Goal: Find specific page/section

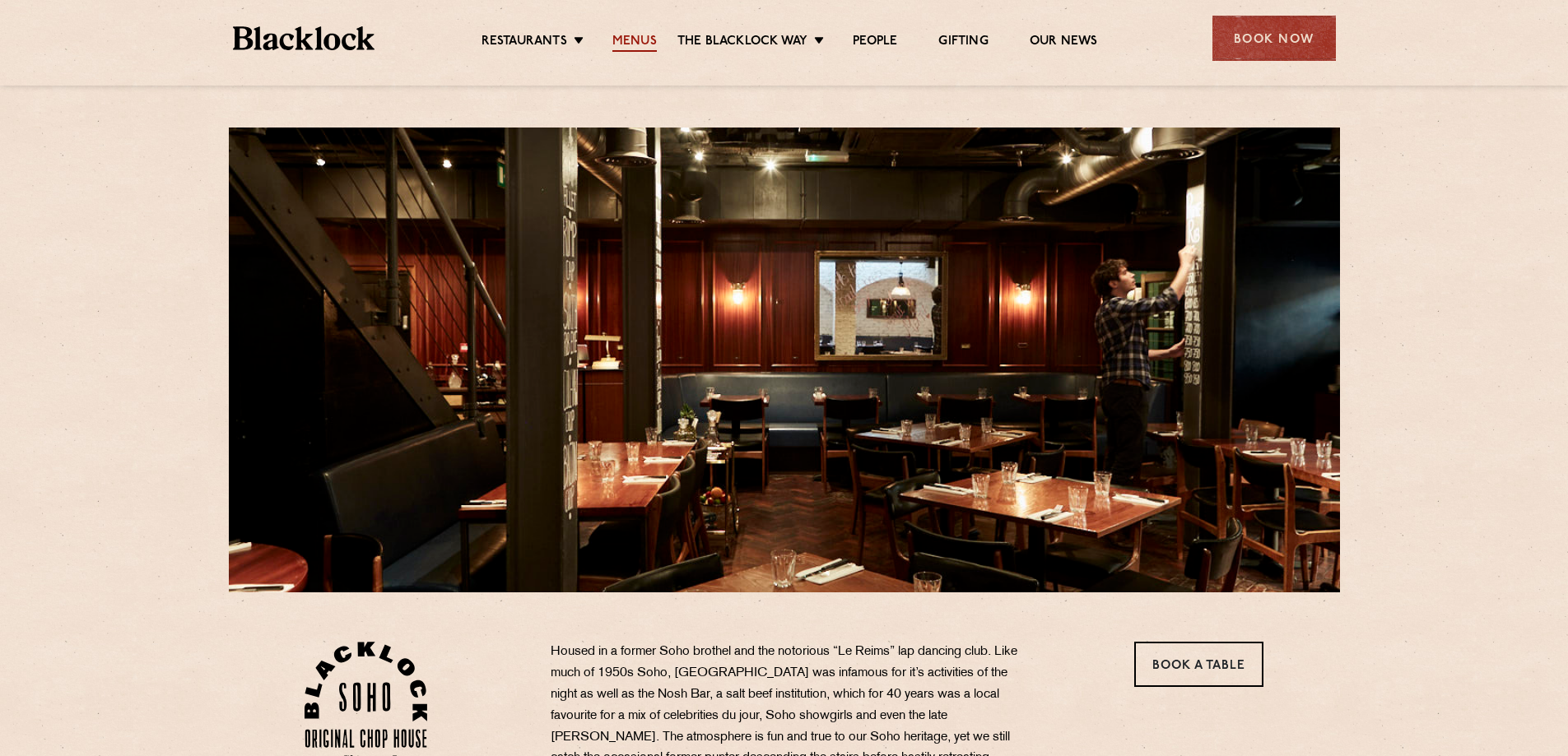
click at [632, 42] on link "Menus" at bounding box center [634, 42] width 44 height 18
click at [632, 39] on link "Menus" at bounding box center [634, 42] width 44 height 18
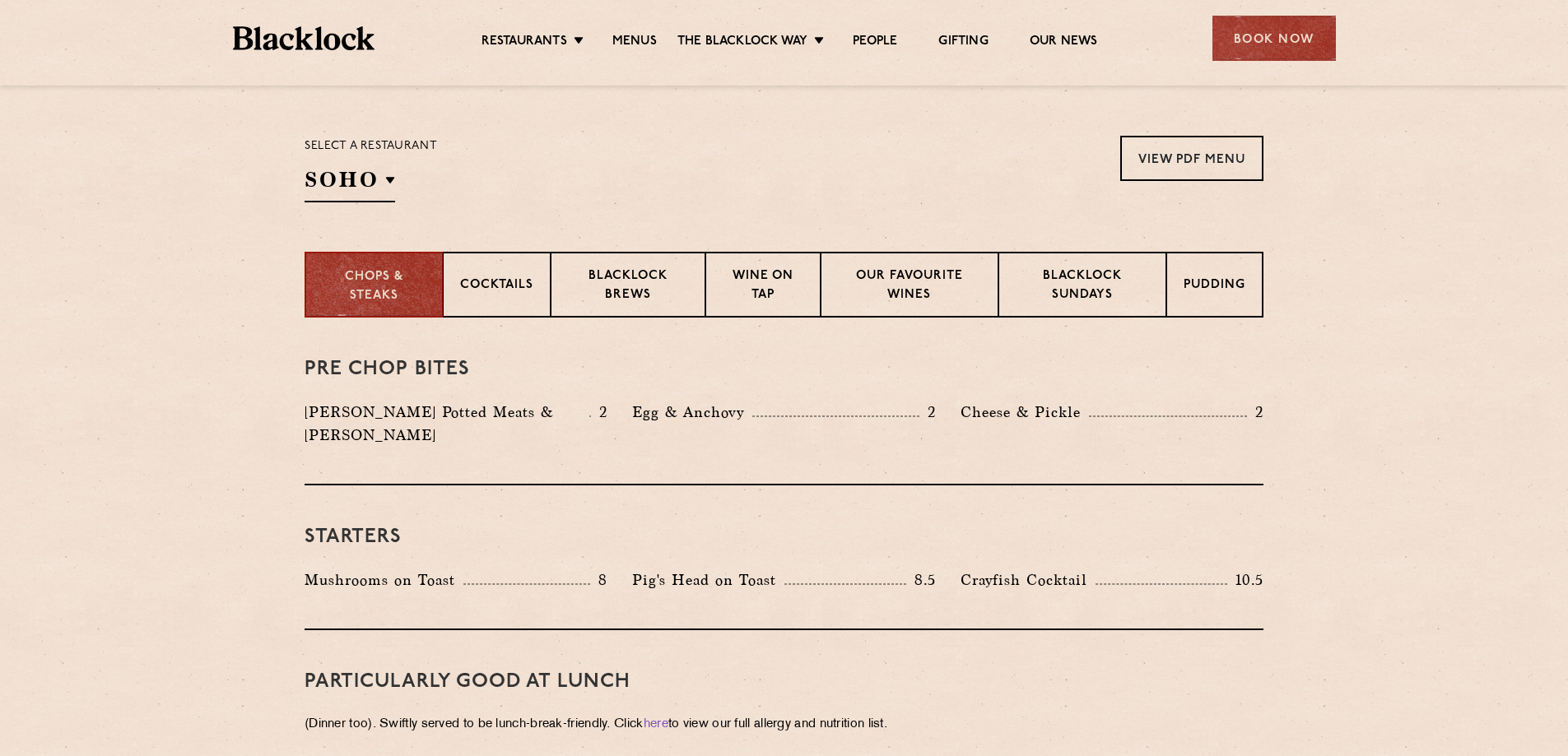
scroll to position [576, 0]
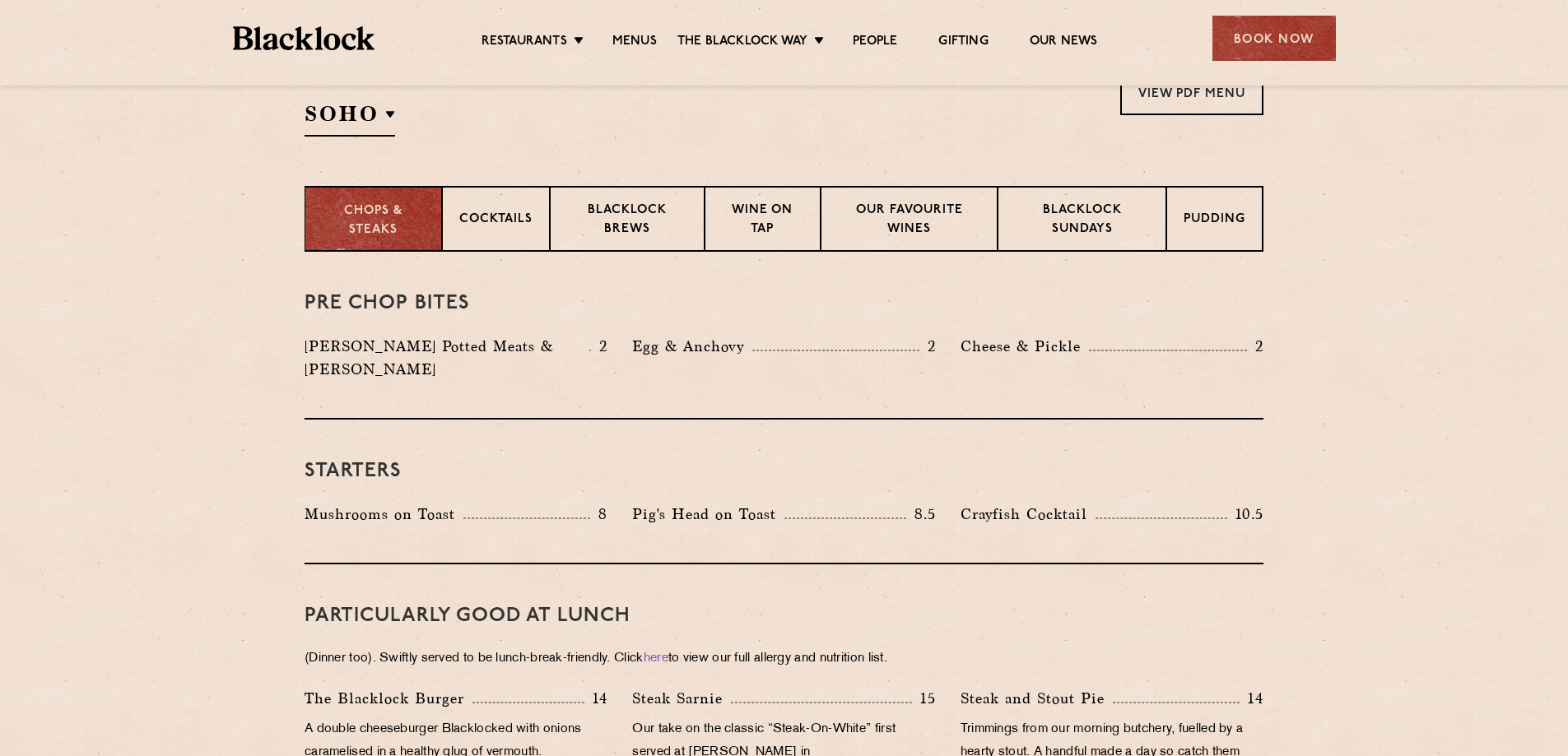
click at [374, 205] on p "Chops & Steaks" at bounding box center [373, 221] width 103 height 38
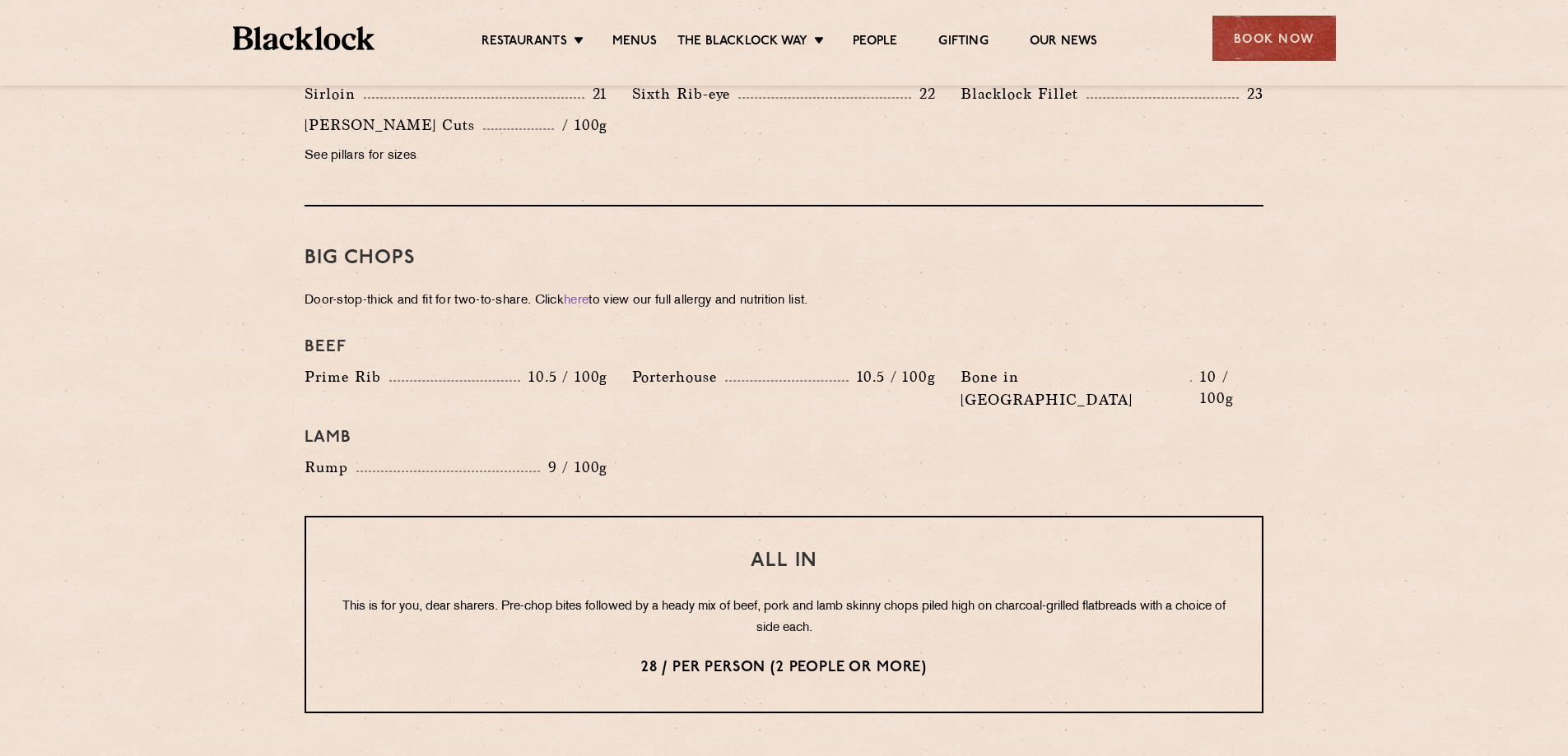
scroll to position [1394, 0]
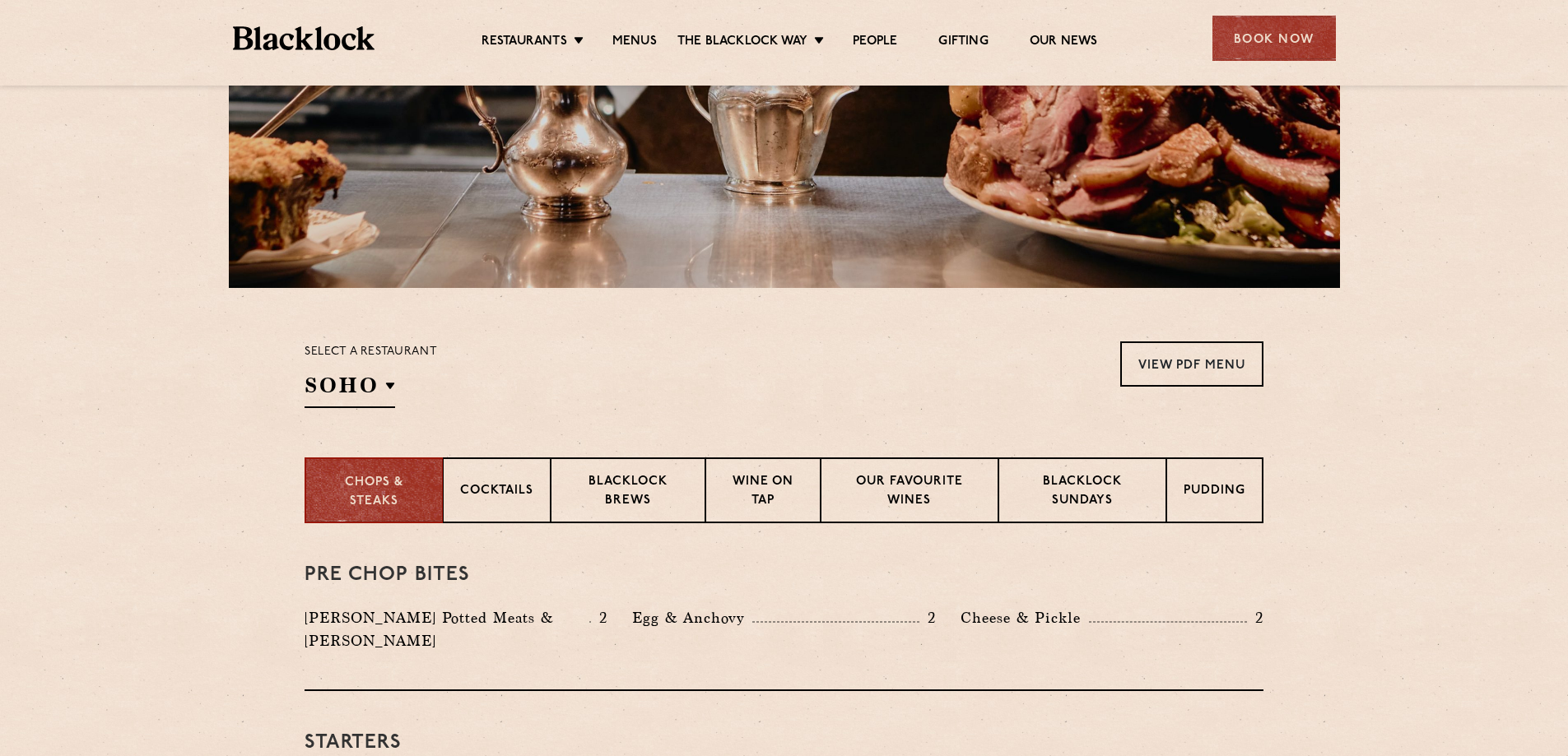
scroll to position [412, 0]
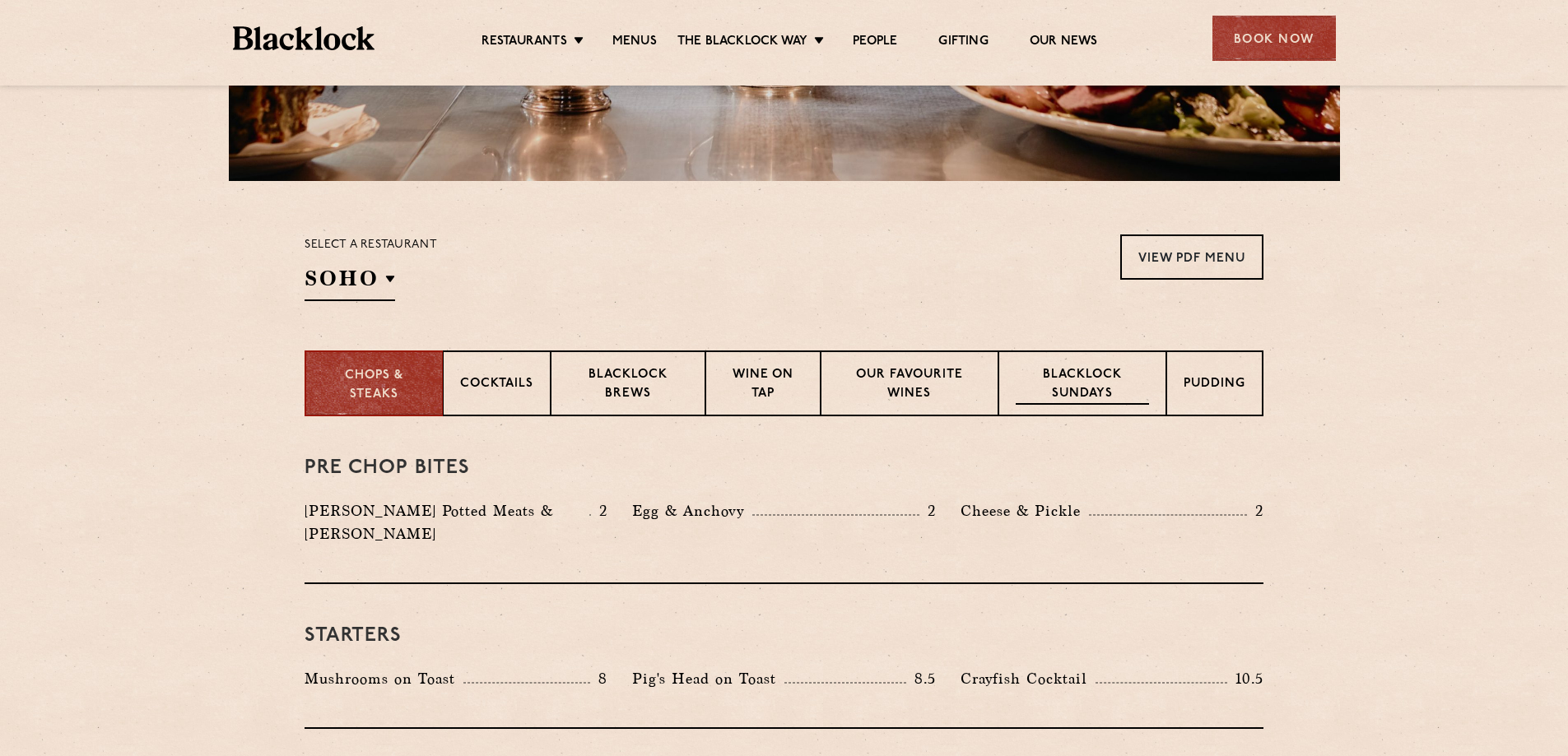
click at [1077, 377] on p "Blacklock Sundays" at bounding box center [1082, 385] width 133 height 38
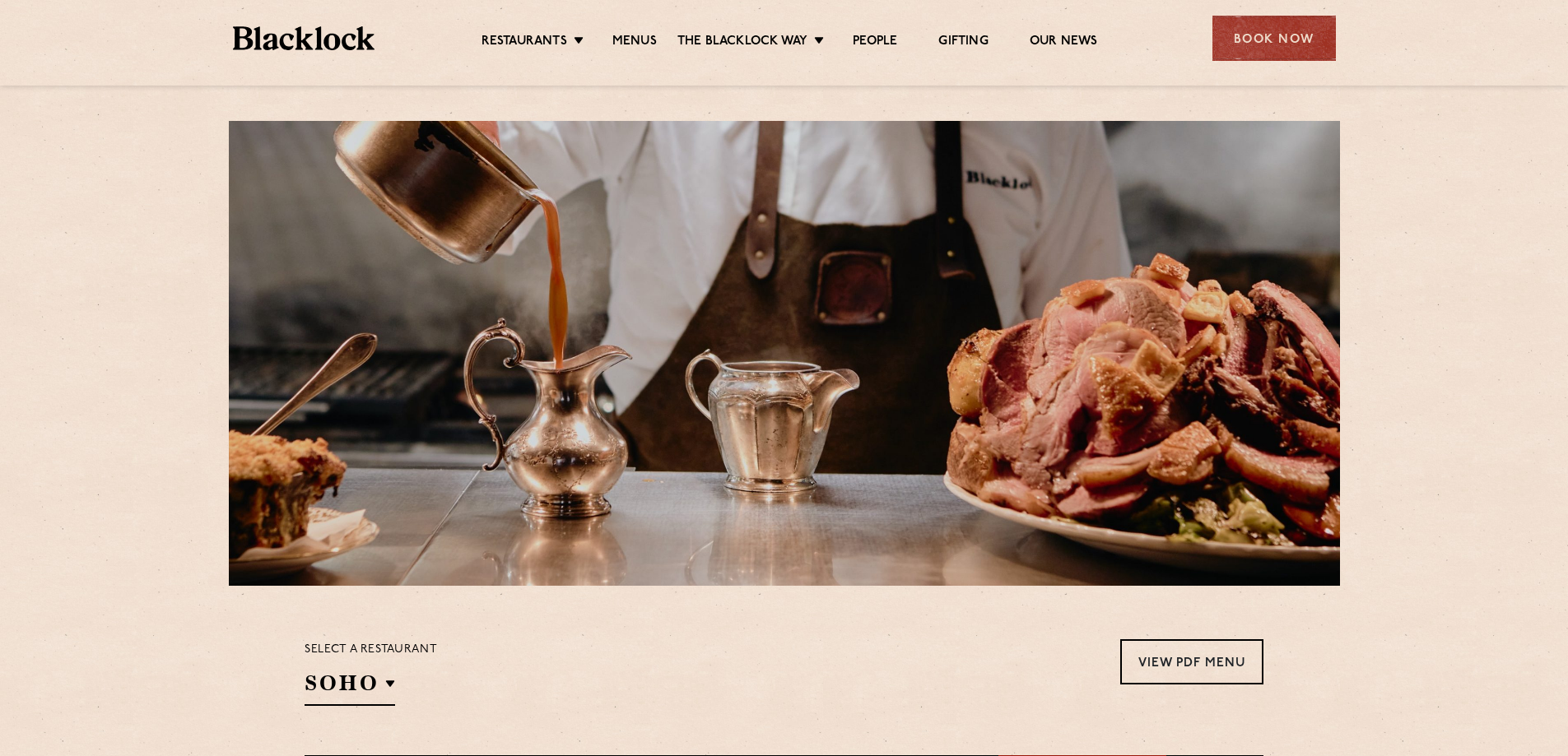
scroll to position [0, 0]
